Goal: Information Seeking & Learning: Learn about a topic

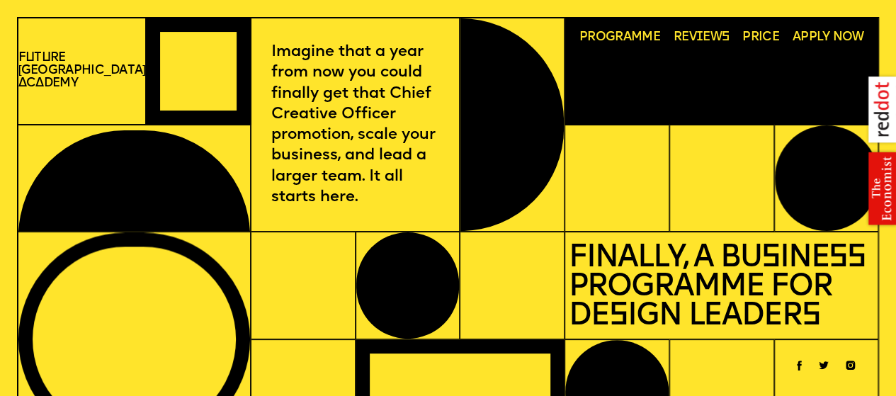
click at [634, 41] on span "Programme" at bounding box center [619, 37] width 81 height 13
click at [745, 37] on span "Price" at bounding box center [760, 37] width 37 height 13
click at [627, 40] on span "Programme" at bounding box center [619, 37] width 81 height 13
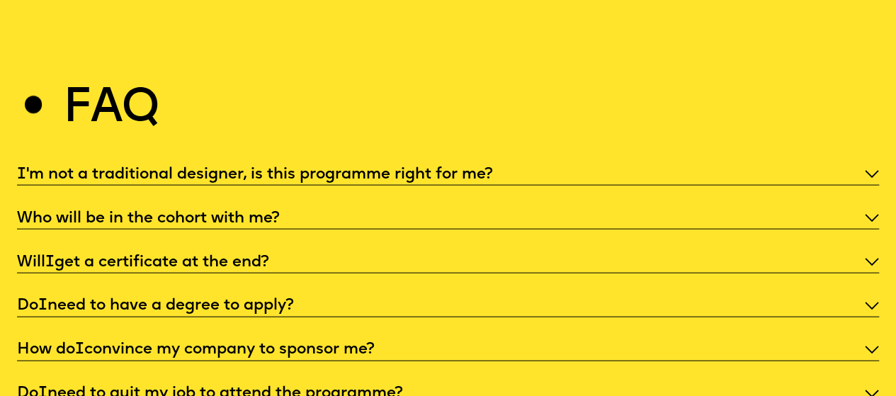
scroll to position [4350, 0]
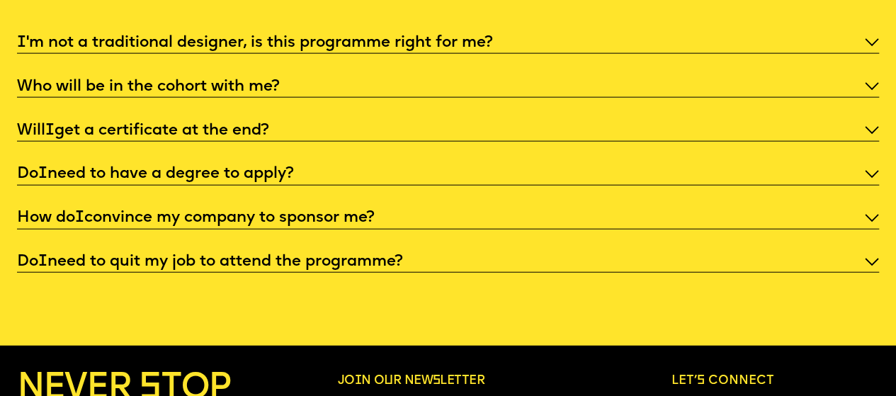
click at [478, 272] on p "Do I need to quit my job to attend the programme?" at bounding box center [448, 261] width 863 height 21
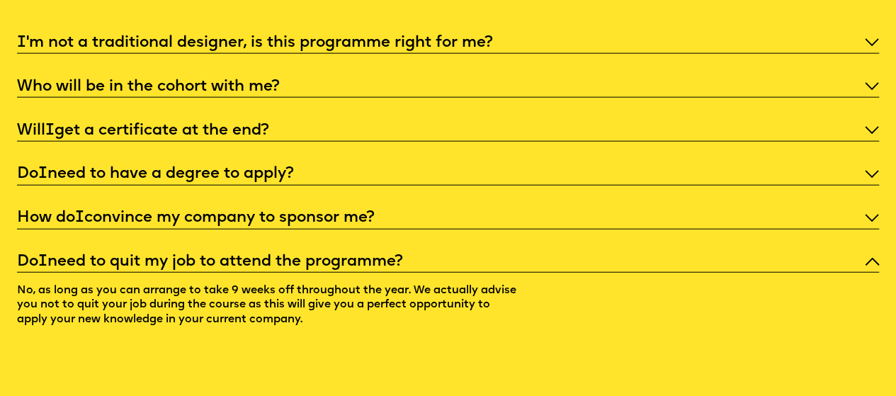
click at [324, 53] on p "I 'm not a traditional designer, is this programme right for me?" at bounding box center [448, 43] width 863 height 21
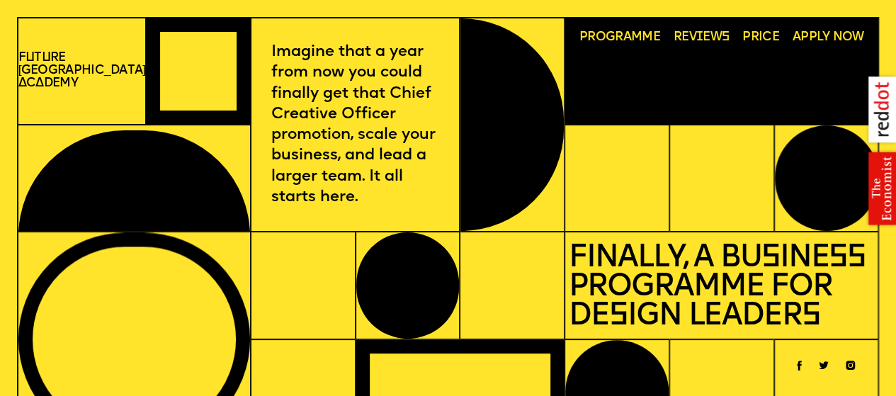
click at [620, 39] on span "Programme" at bounding box center [619, 37] width 81 height 13
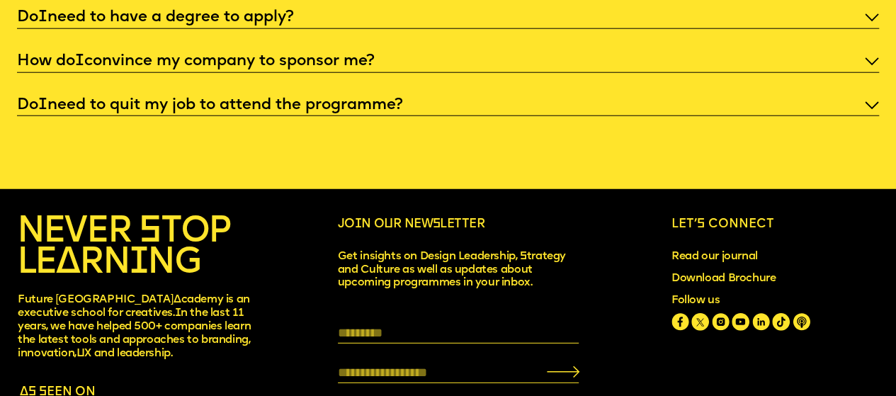
scroll to position [4455, 0]
